Goal: Information Seeking & Learning: Learn about a topic

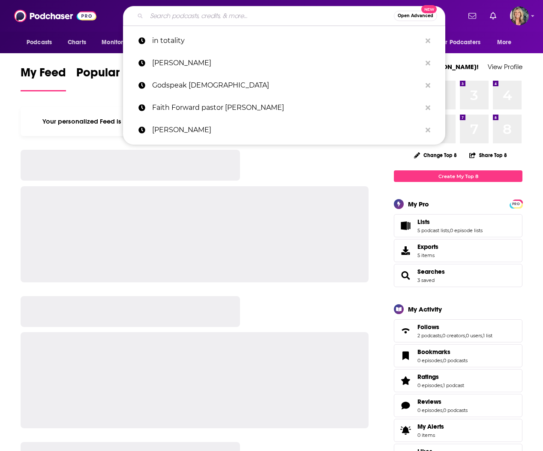
click at [174, 17] on input "Search podcasts, credits, & more..." at bounding box center [270, 16] width 247 height 14
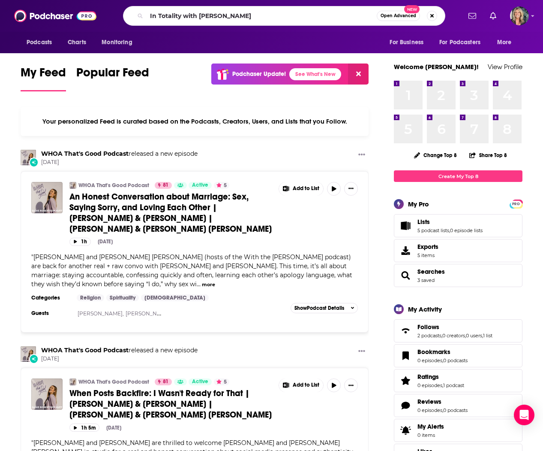
type input "In Totality with [PERSON_NAME]"
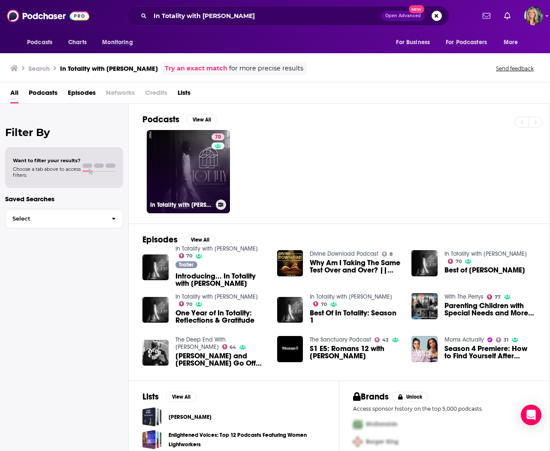
click at [179, 177] on link "70 In Totality with [PERSON_NAME]" at bounding box center [188, 171] width 83 height 83
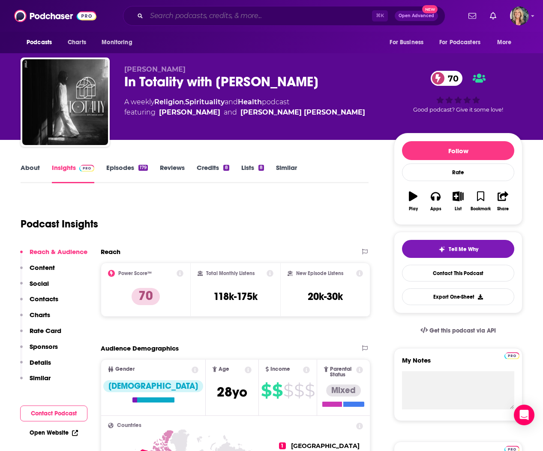
click at [261, 18] on input "Search podcasts, credits, & more..." at bounding box center [260, 16] width 226 height 14
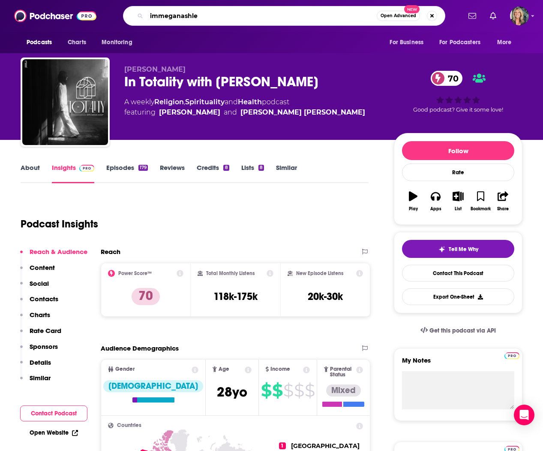
type input "immeganashley"
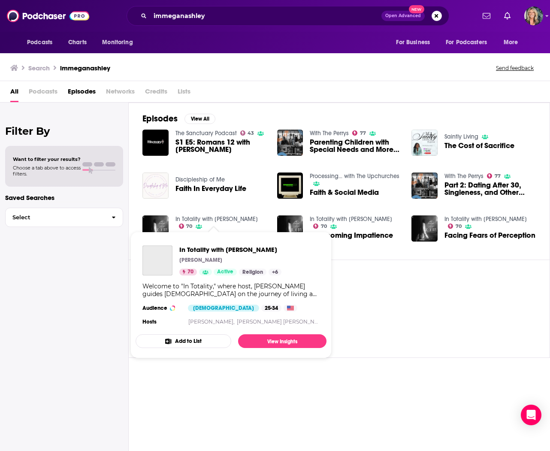
click at [221, 219] on link "In Totality with [PERSON_NAME]" at bounding box center [216, 218] width 82 height 7
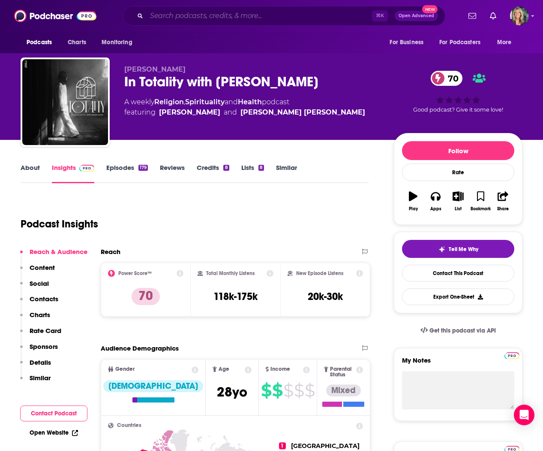
click at [166, 15] on input "Search podcasts, credits, & more..." at bounding box center [260, 16] width 226 height 14
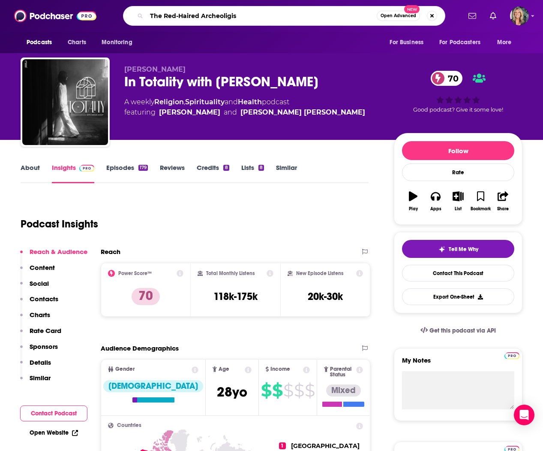
type input "The Red-Haired Archeoligist"
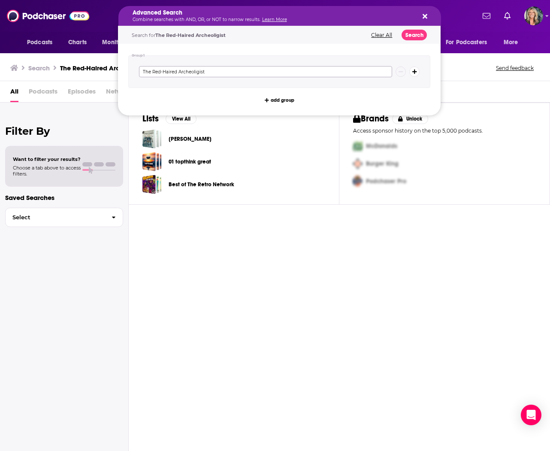
drag, startPoint x: 188, startPoint y: 70, endPoint x: 188, endPoint y: 87, distance: 17.6
click at [188, 70] on input "The Red-Haired Archeoligist" at bounding box center [265, 71] width 253 height 11
type input "The Red-Haired Archaeoligist"
click at [412, 34] on button "Search" at bounding box center [413, 35] width 25 height 11
drag, startPoint x: 260, startPoint y: 15, endPoint x: 170, endPoint y: 22, distance: 90.8
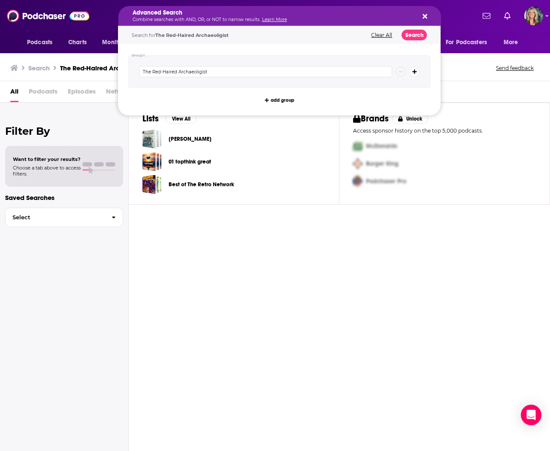
drag, startPoint x: 307, startPoint y: 256, endPoint x: 301, endPoint y: 184, distance: 72.7
click at [306, 250] on div "Lists View All [PERSON_NAME] 01 topthink great Best of The Retro Network Brands…" at bounding box center [339, 277] width 421 height 348
drag, startPoint x: 264, startPoint y: 17, endPoint x: 174, endPoint y: 6, distance: 90.7
click at [423, 16] on icon "Search podcasts, credits, & more..." at bounding box center [424, 16] width 5 height 5
click at [380, 34] on button "Clear All" at bounding box center [381, 35] width 26 height 6
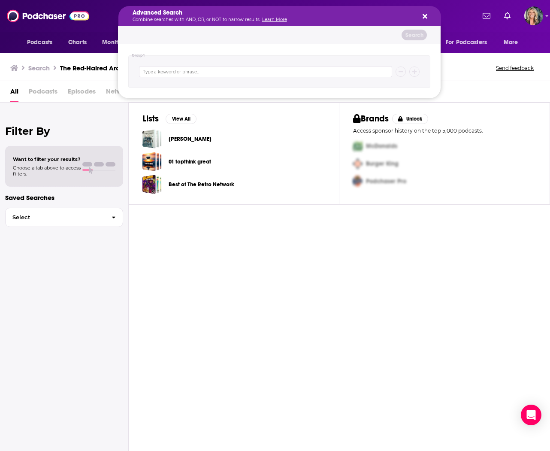
click at [424, 15] on icon "Search podcasts, credits, & more..." at bounding box center [424, 16] width 5 height 7
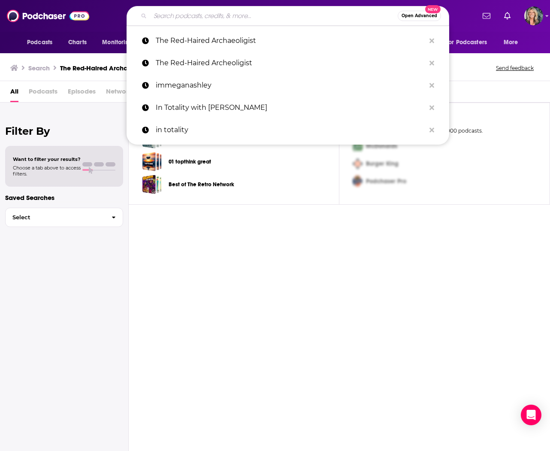
click at [157, 16] on input "Search podcasts, credits, & more..." at bounding box center [273, 16] width 247 height 14
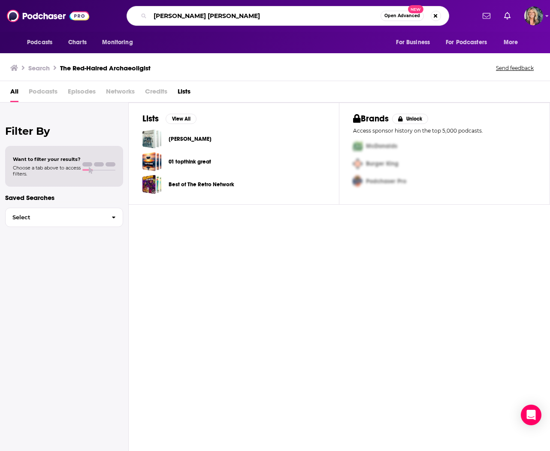
type input "[PERSON_NAME] [PERSON_NAME]"
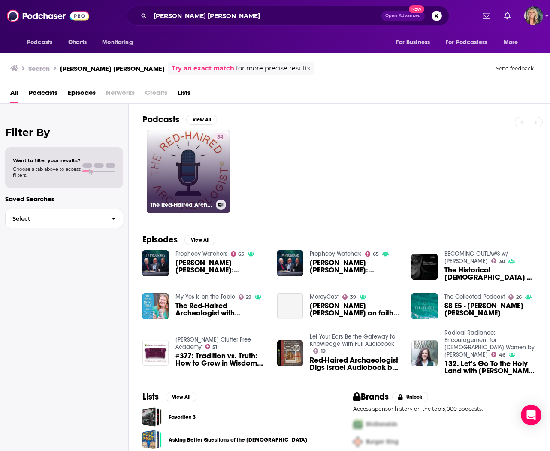
click at [188, 166] on link "34 The Red-Haired Archaeologist" at bounding box center [188, 171] width 83 height 83
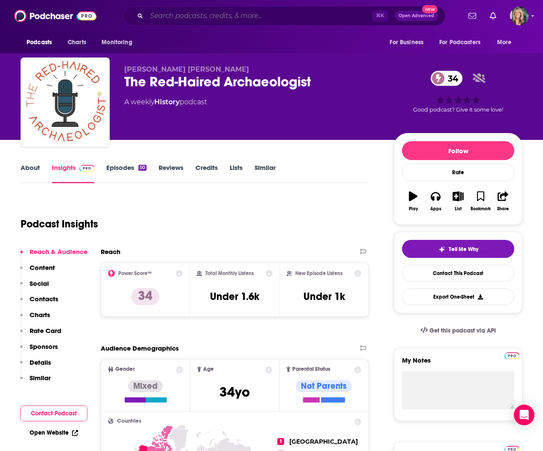
click at [160, 17] on input "Search podcasts, credits, & more..." at bounding box center [260, 16] width 226 height 14
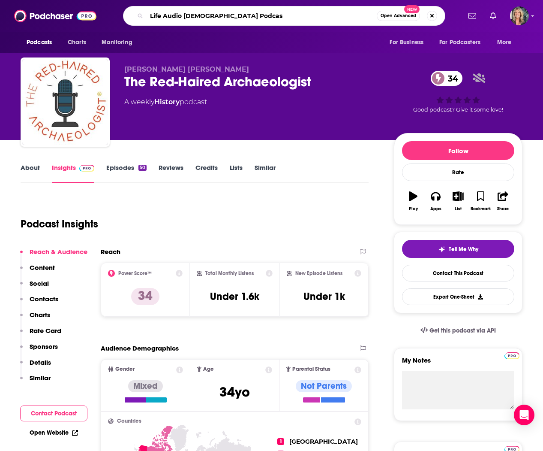
type input "Life Audio [DEMOGRAPHIC_DATA] Podcast"
